Goal: Go to known website

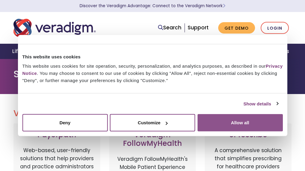
click at [224, 126] on button "Allow all" at bounding box center [239, 122] width 85 height 17
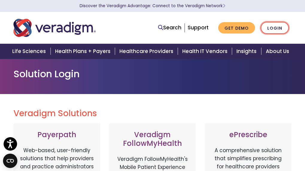
click at [276, 30] on link "Login" at bounding box center [274, 28] width 28 height 12
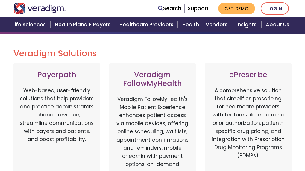
scroll to position [60, 0]
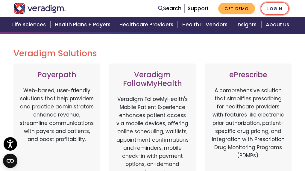
click at [272, 9] on link "Login" at bounding box center [274, 8] width 28 height 12
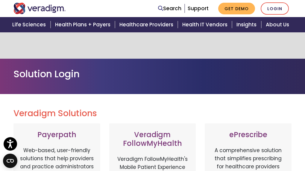
scroll to position [120, 0]
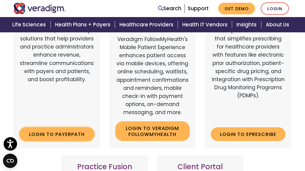
click at [54, 135] on link "Login to Payerpath" at bounding box center [56, 134] width 75 height 14
